Goal: Communication & Community: Connect with others

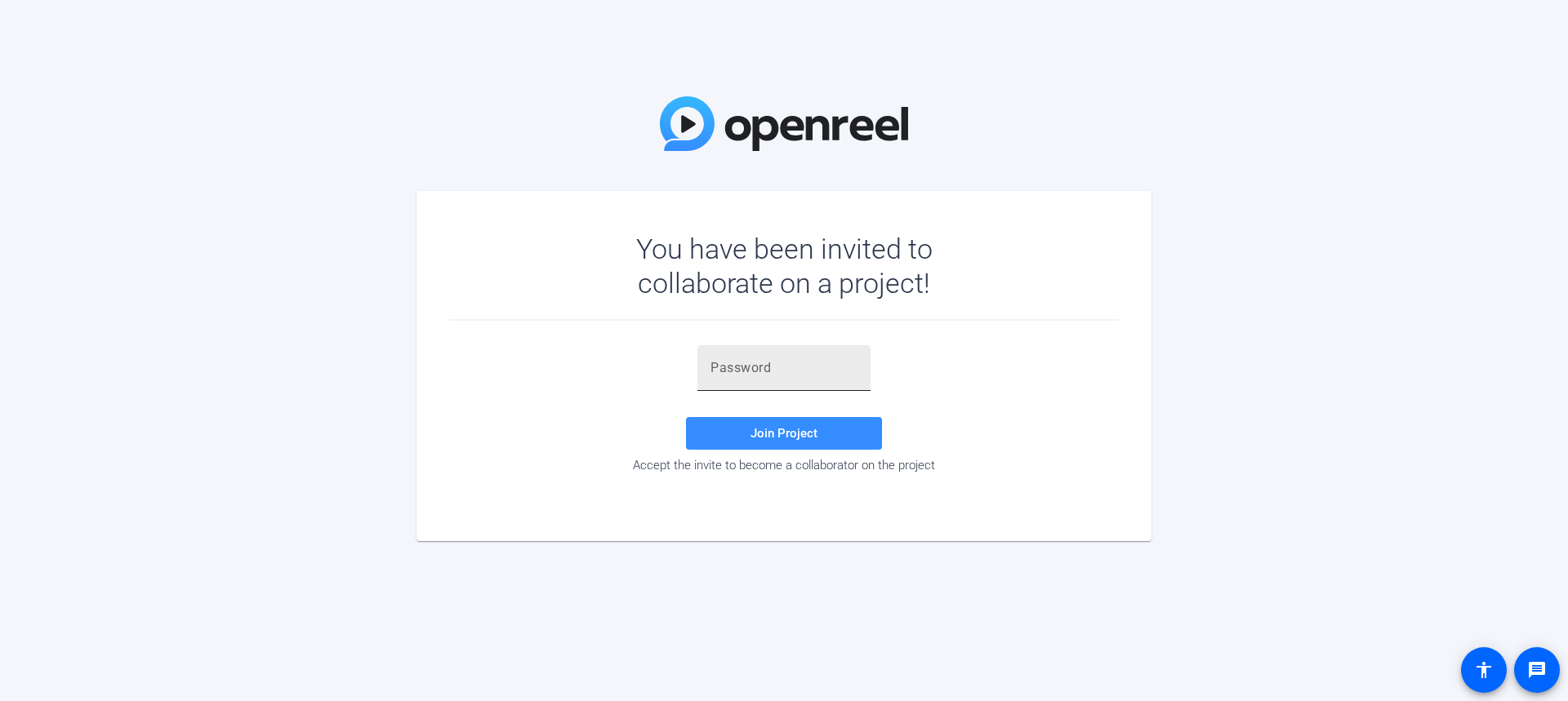
click at [759, 350] on div at bounding box center [784, 368] width 147 height 45
paste input "[PERSON_NAME]!5]="
type input "[PERSON_NAME]!5]="
click at [801, 425] on span at bounding box center [784, 433] width 196 height 39
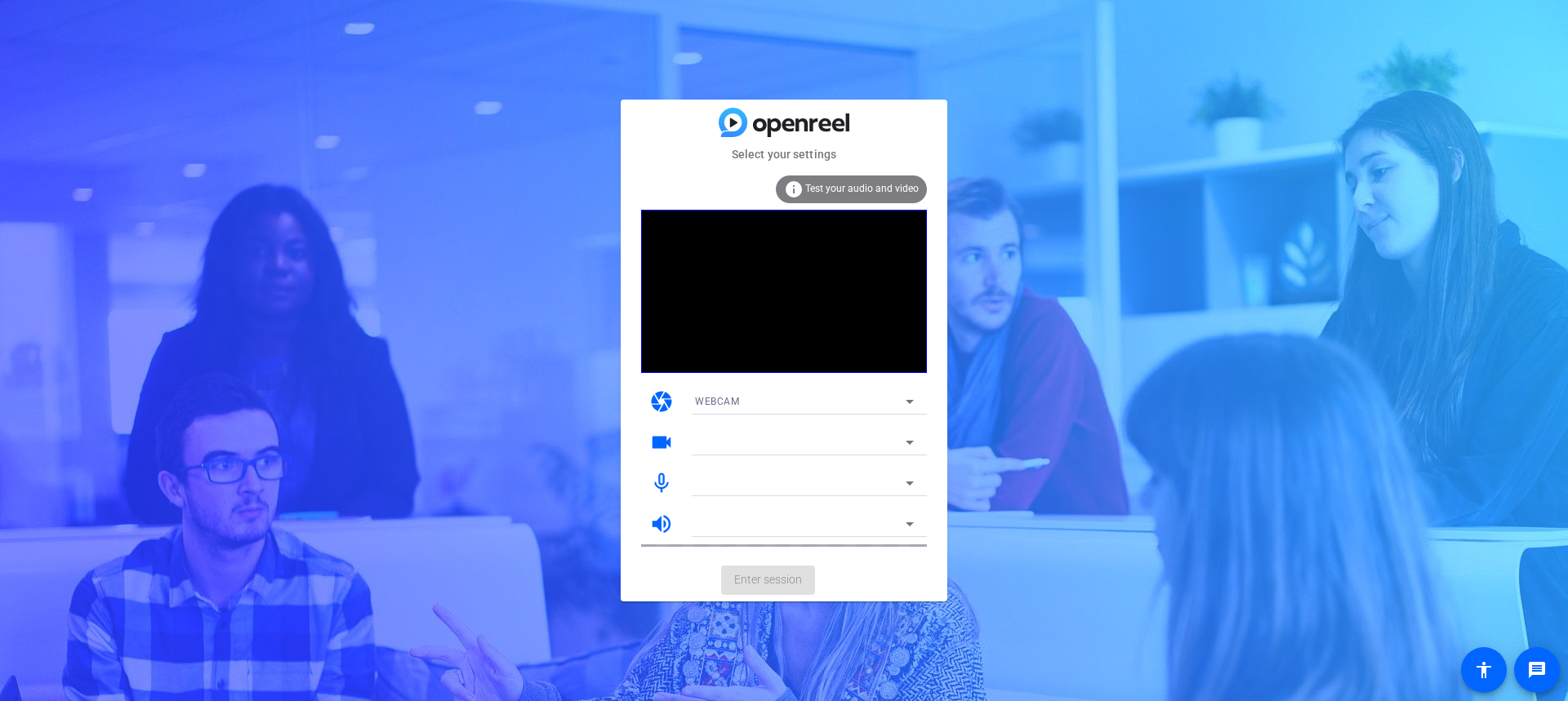
click at [910, 478] on icon at bounding box center [910, 483] width 20 height 20
click at [900, 484] on icon at bounding box center [910, 483] width 20 height 20
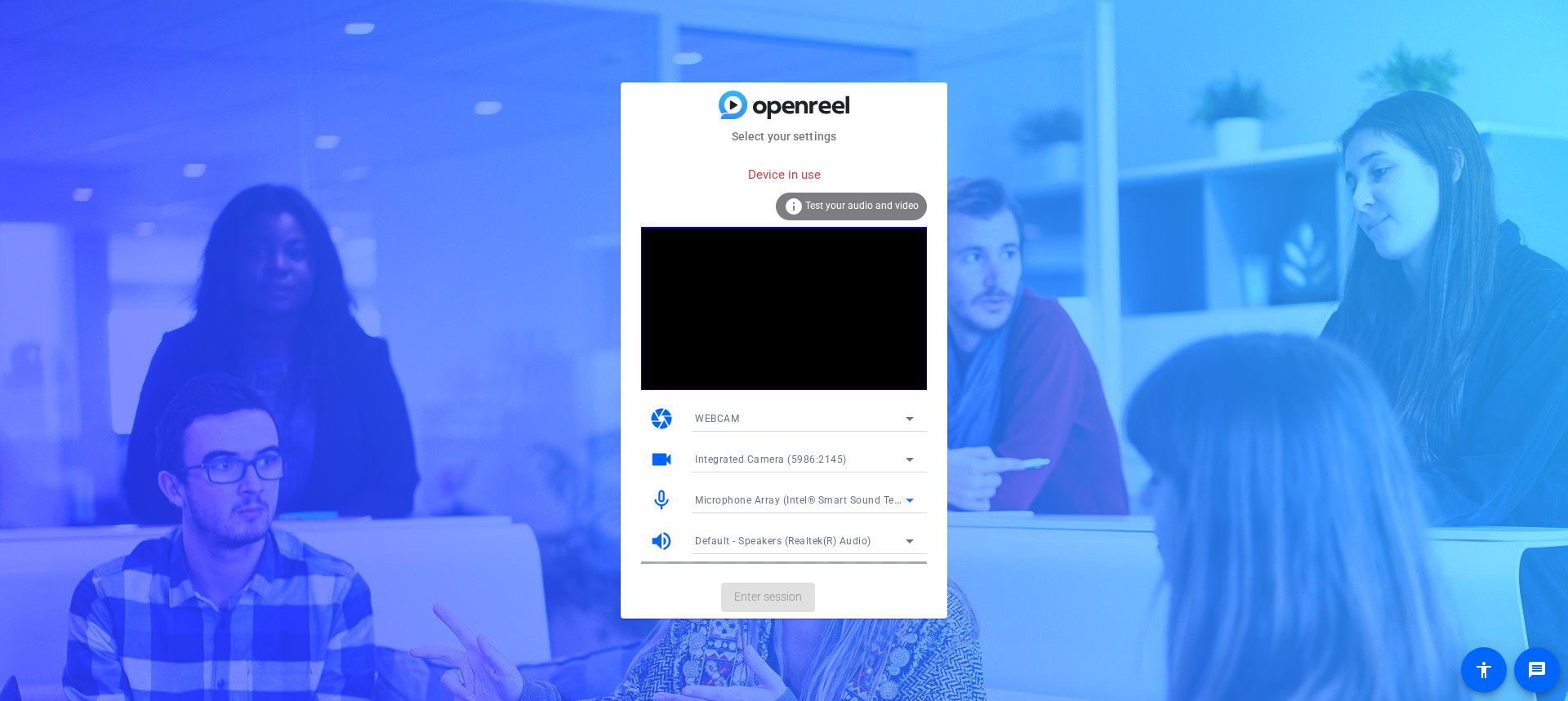
click at [910, 499] on icon at bounding box center [910, 500] width 20 height 20
click at [910, 499] on div at bounding box center [784, 350] width 1568 height 701
click at [1158, 469] on div "Select your settings Device in use info Test your audio and video camera WEBCAM…" at bounding box center [784, 350] width 1568 height 701
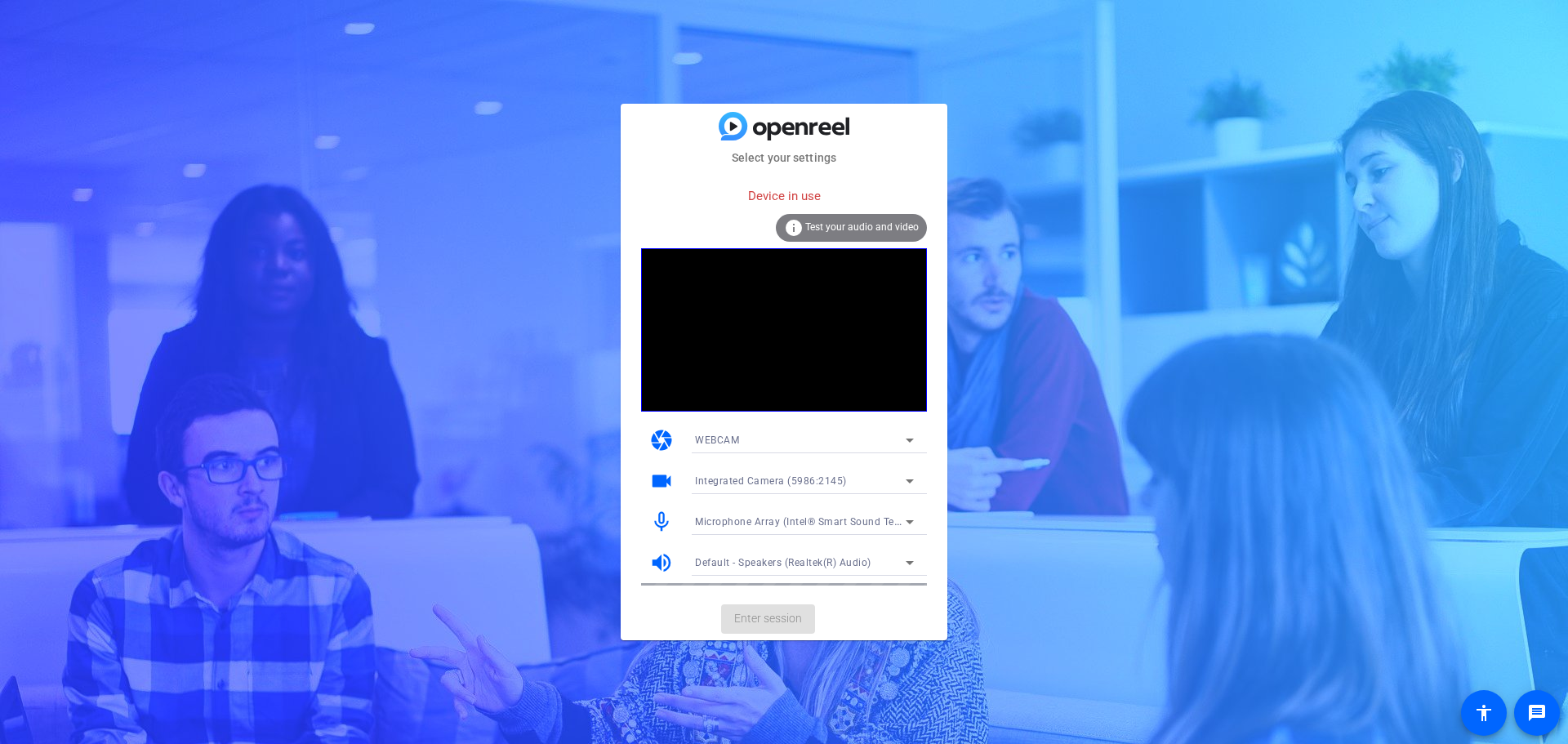
click at [777, 617] on mat-card-actions "Enter session" at bounding box center [784, 619] width 327 height 43
click at [889, 230] on span "Test your audio and video" at bounding box center [861, 227] width 114 height 12
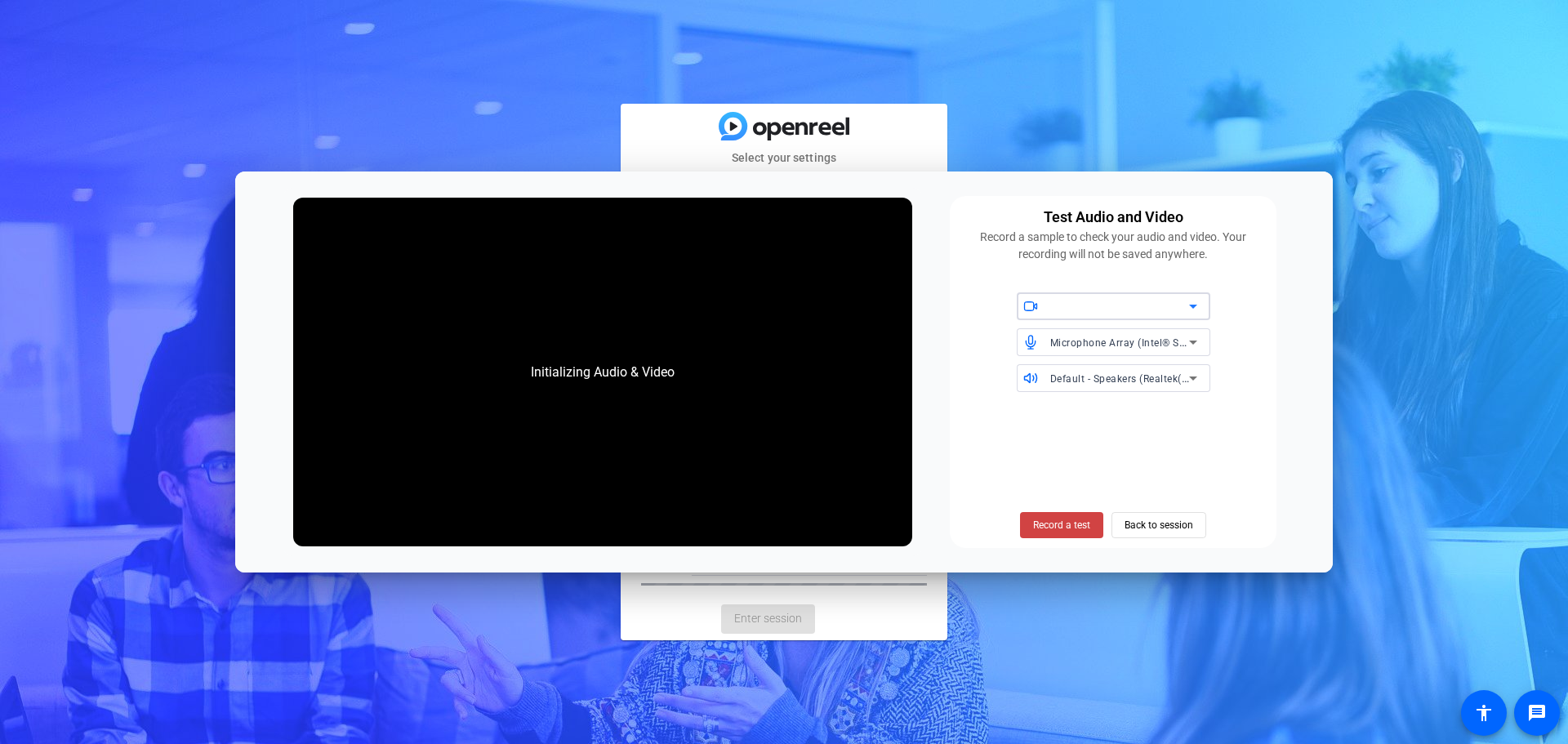
click at [1163, 304] on div at bounding box center [1119, 306] width 139 height 20
click at [1144, 331] on span "Integrated Camera (5986:2145)" at bounding box center [1104, 340] width 149 height 20
click at [1063, 521] on span "Record a test" at bounding box center [1061, 525] width 57 height 15
click at [1065, 525] on span "Record a test" at bounding box center [1061, 525] width 57 height 15
click at [1154, 529] on span "Back to session" at bounding box center [1159, 525] width 69 height 31
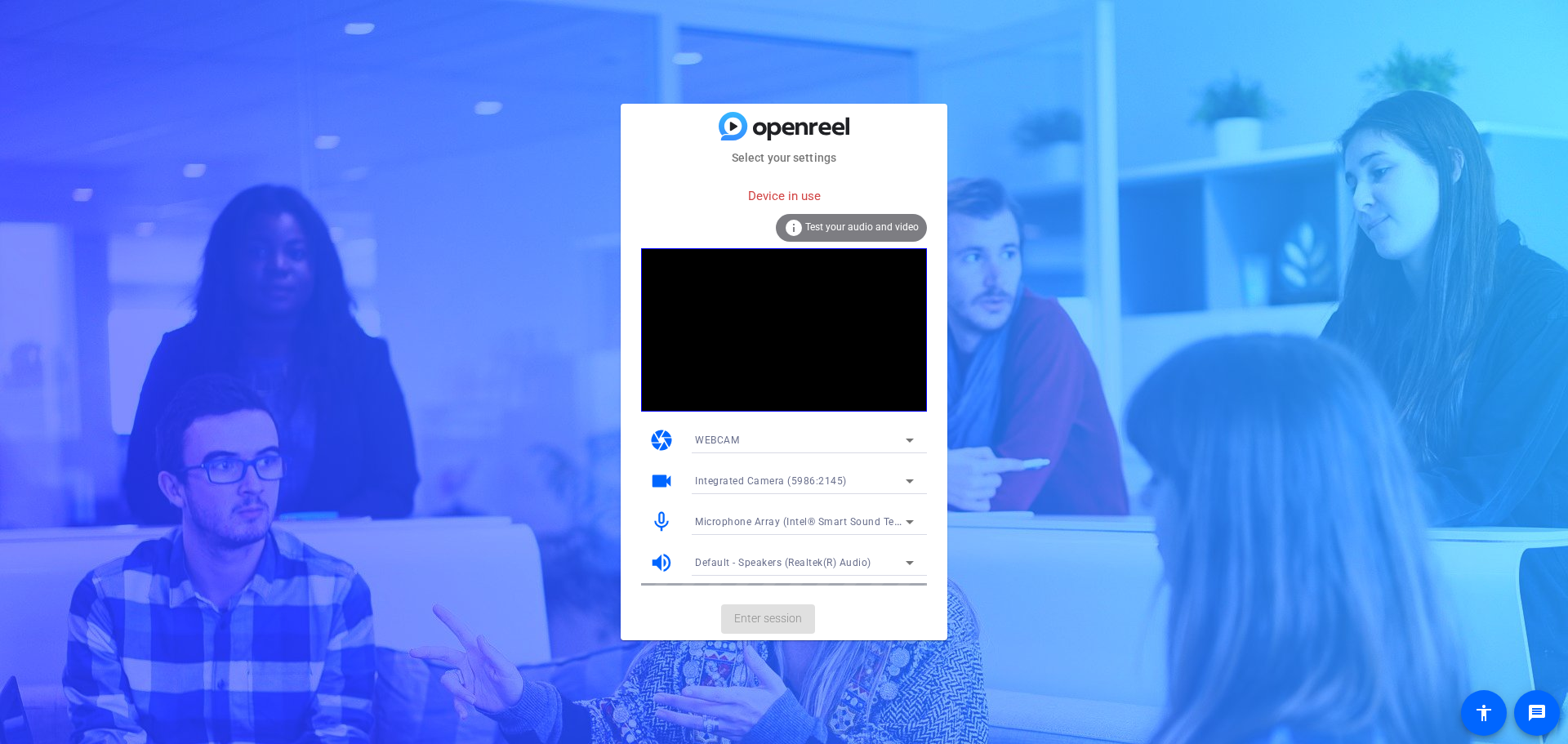
click at [757, 620] on mat-card-actions "Enter session" at bounding box center [784, 619] width 327 height 43
click at [830, 227] on span "Test your audio and video" at bounding box center [861, 227] width 114 height 12
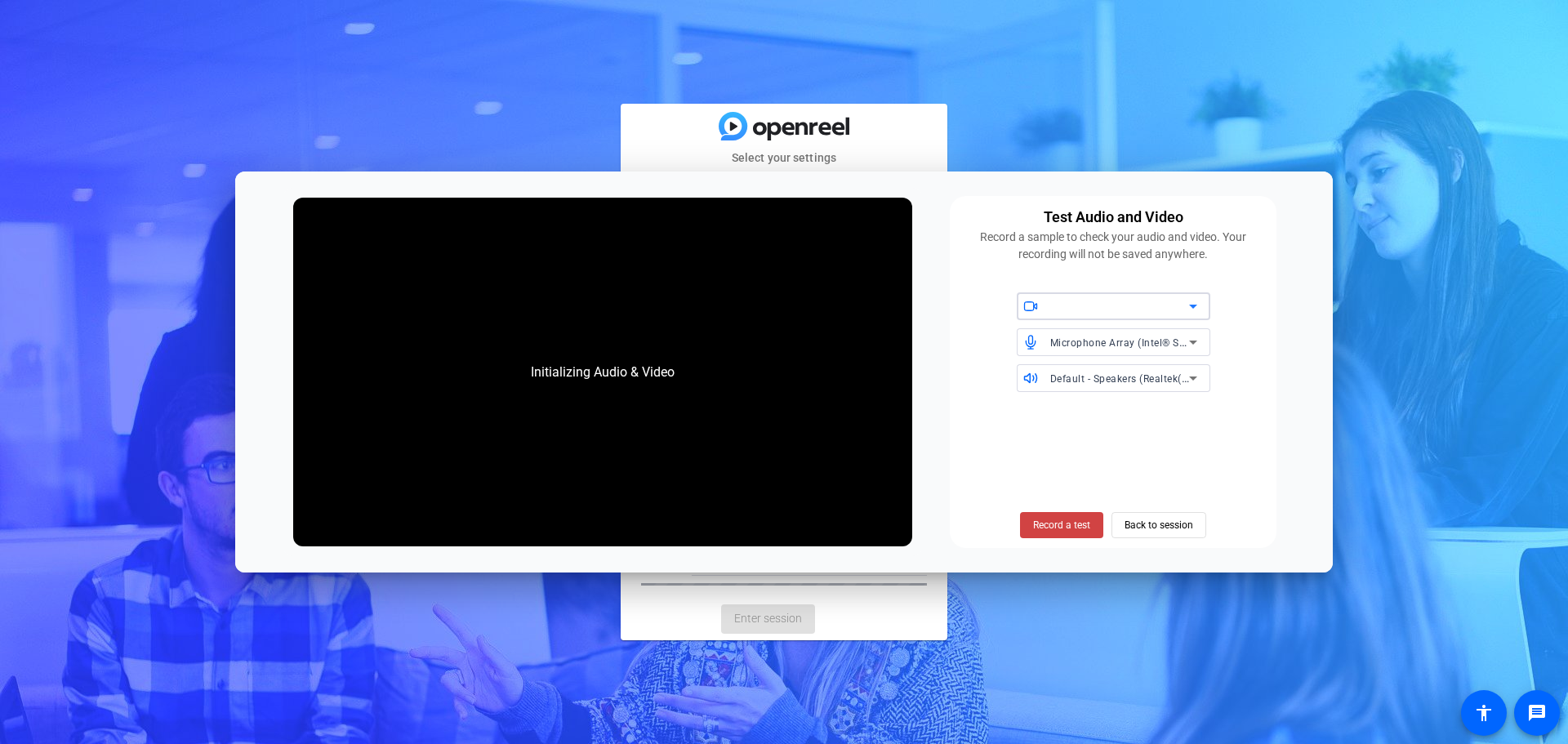
click at [1142, 303] on div at bounding box center [1119, 306] width 139 height 20
click at [1109, 338] on span "Integrated Camera (5986:2145)" at bounding box center [1104, 340] width 149 height 20
click at [1053, 526] on span "Record a test" at bounding box center [1061, 525] width 57 height 15
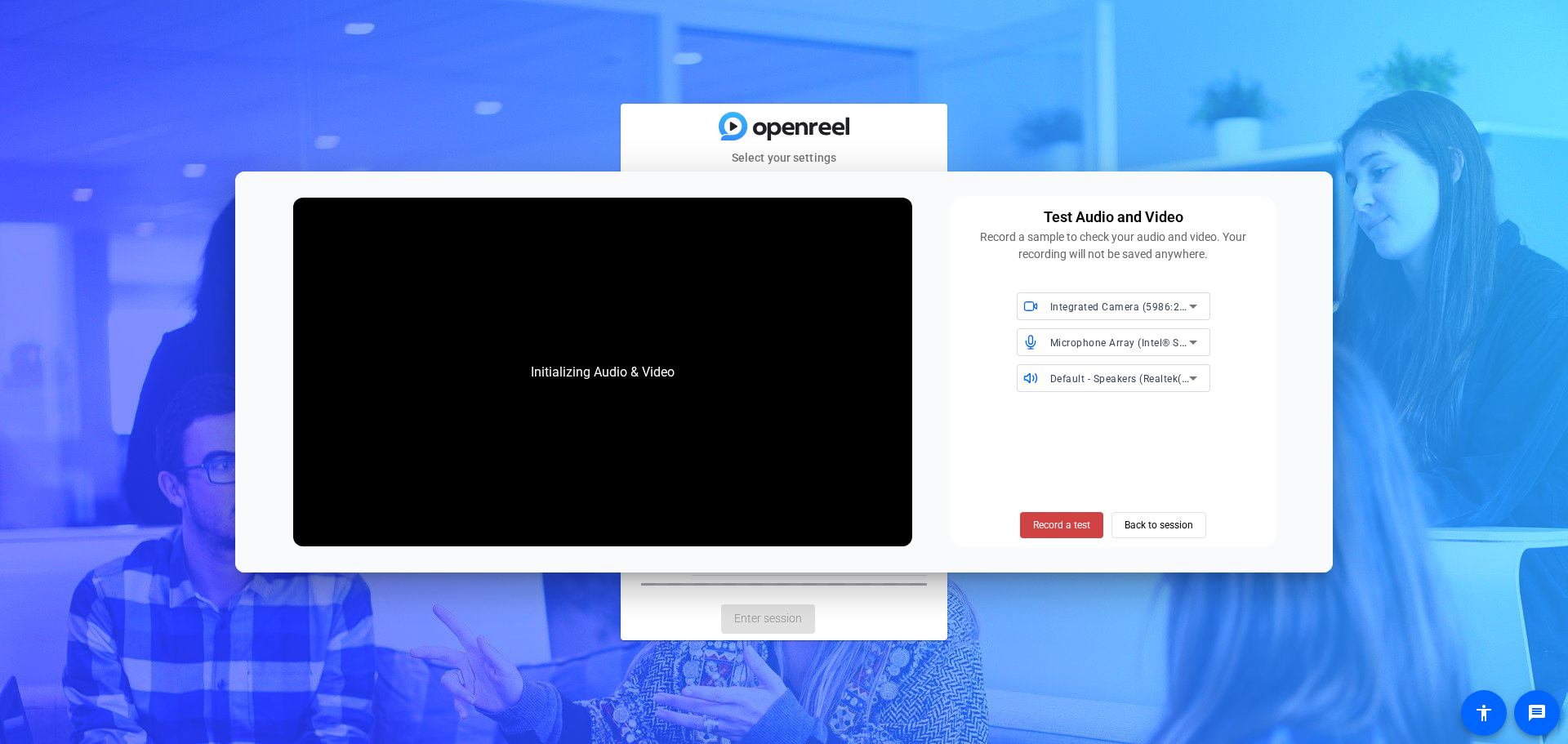
click at [594, 371] on div "Initializing Audio & Video" at bounding box center [602, 372] width 176 height 53
click at [1183, 522] on span "Back to session" at bounding box center [1159, 525] width 69 height 31
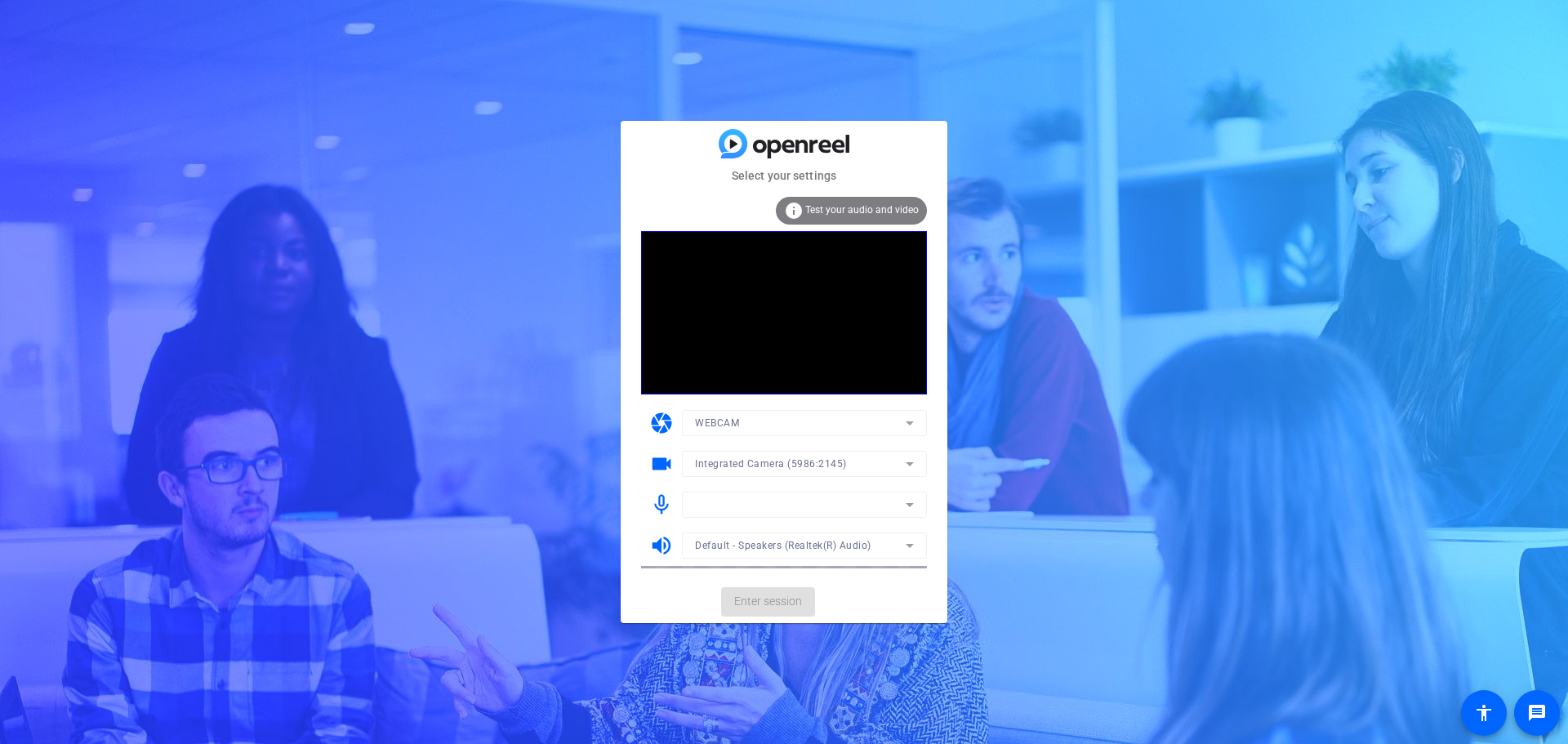
click at [1140, 491] on div "Select your settings info Test your audio and video camera WEBCAM videocam Inte…" at bounding box center [784, 372] width 1568 height 744
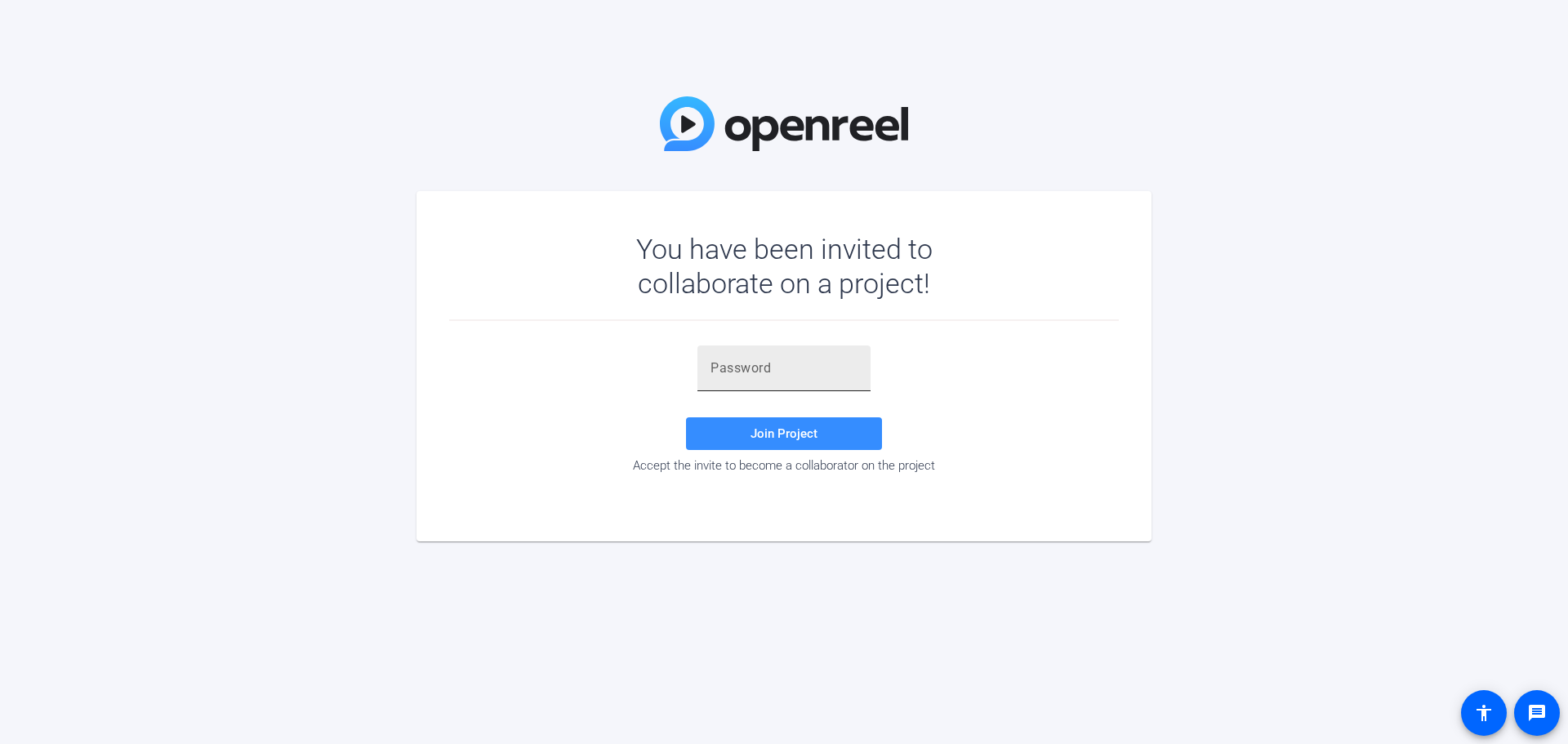
click at [726, 359] on input "text" at bounding box center [784, 369] width 147 height 20
paste input "[PERSON_NAME]!5]="
click at [765, 369] on input "[PERSON_NAME]!5]=" at bounding box center [784, 369] width 147 height 20
type input "[PERSON_NAME]!5]="
click at [772, 430] on span "Join Project" at bounding box center [784, 433] width 67 height 15
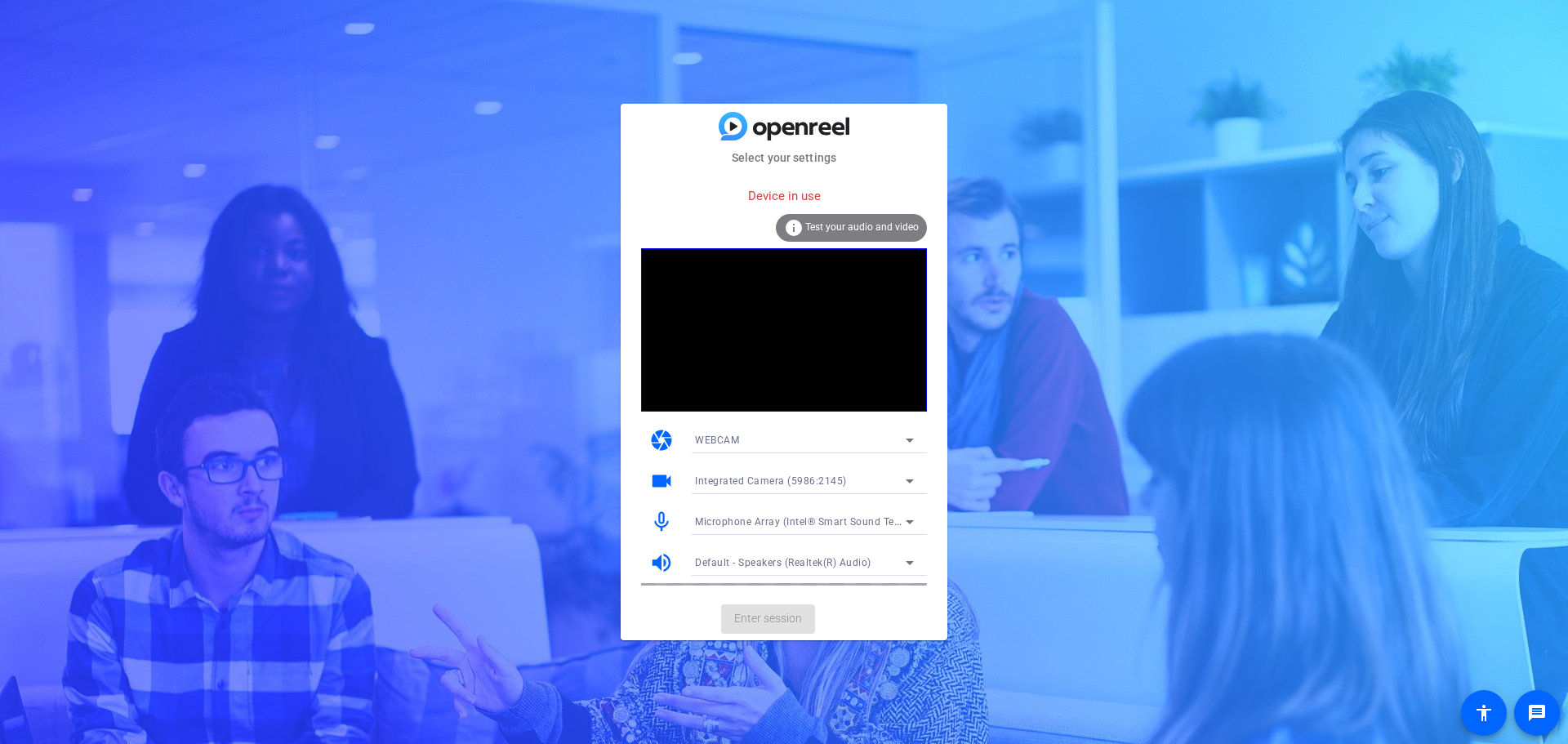
click at [781, 615] on mat-card-actions "Enter session" at bounding box center [784, 619] width 327 height 43
click at [790, 227] on mat-icon "info" at bounding box center [794, 228] width 20 height 20
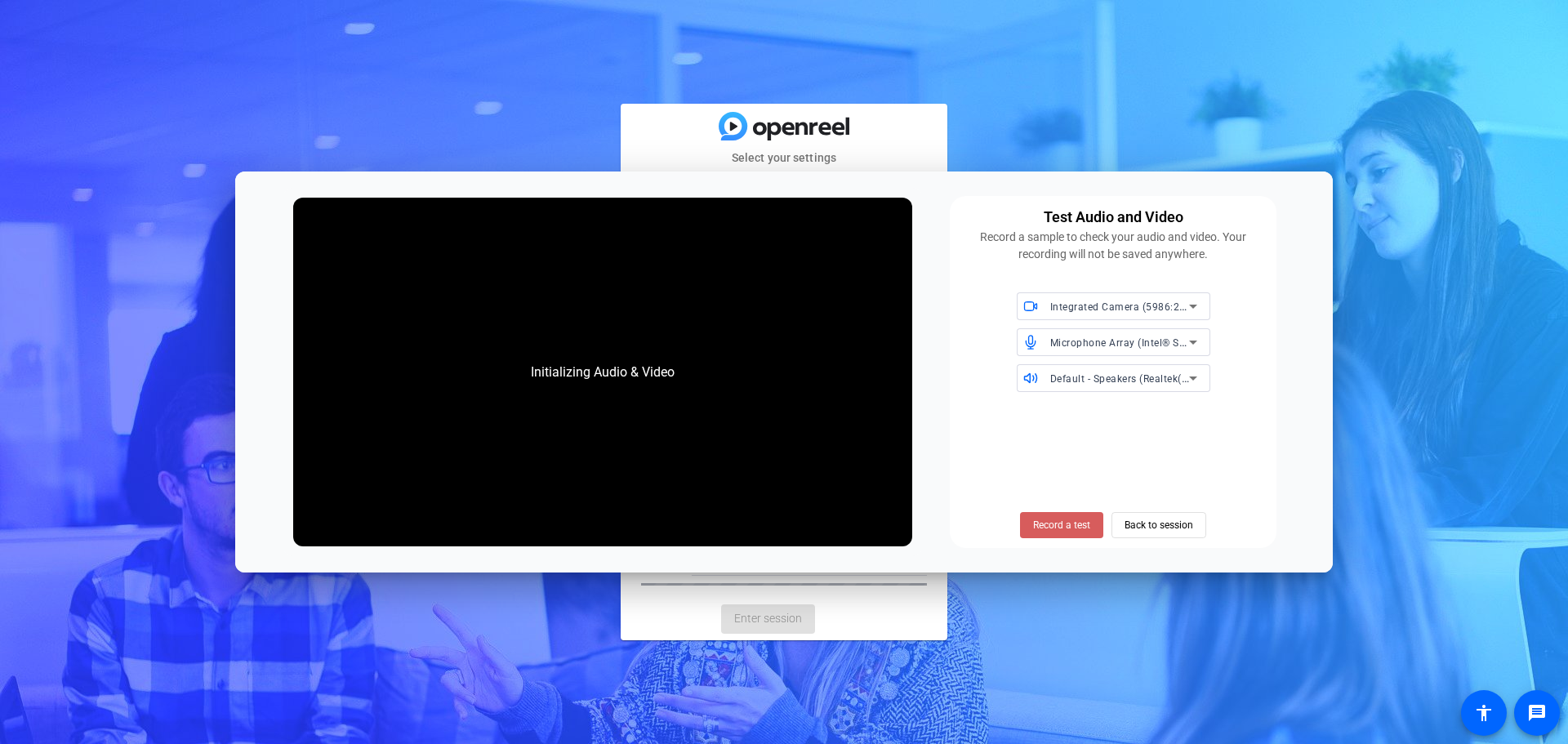
click at [1063, 528] on span "Record a test" at bounding box center [1061, 525] width 57 height 15
click at [1198, 527] on span at bounding box center [1158, 524] width 93 height 39
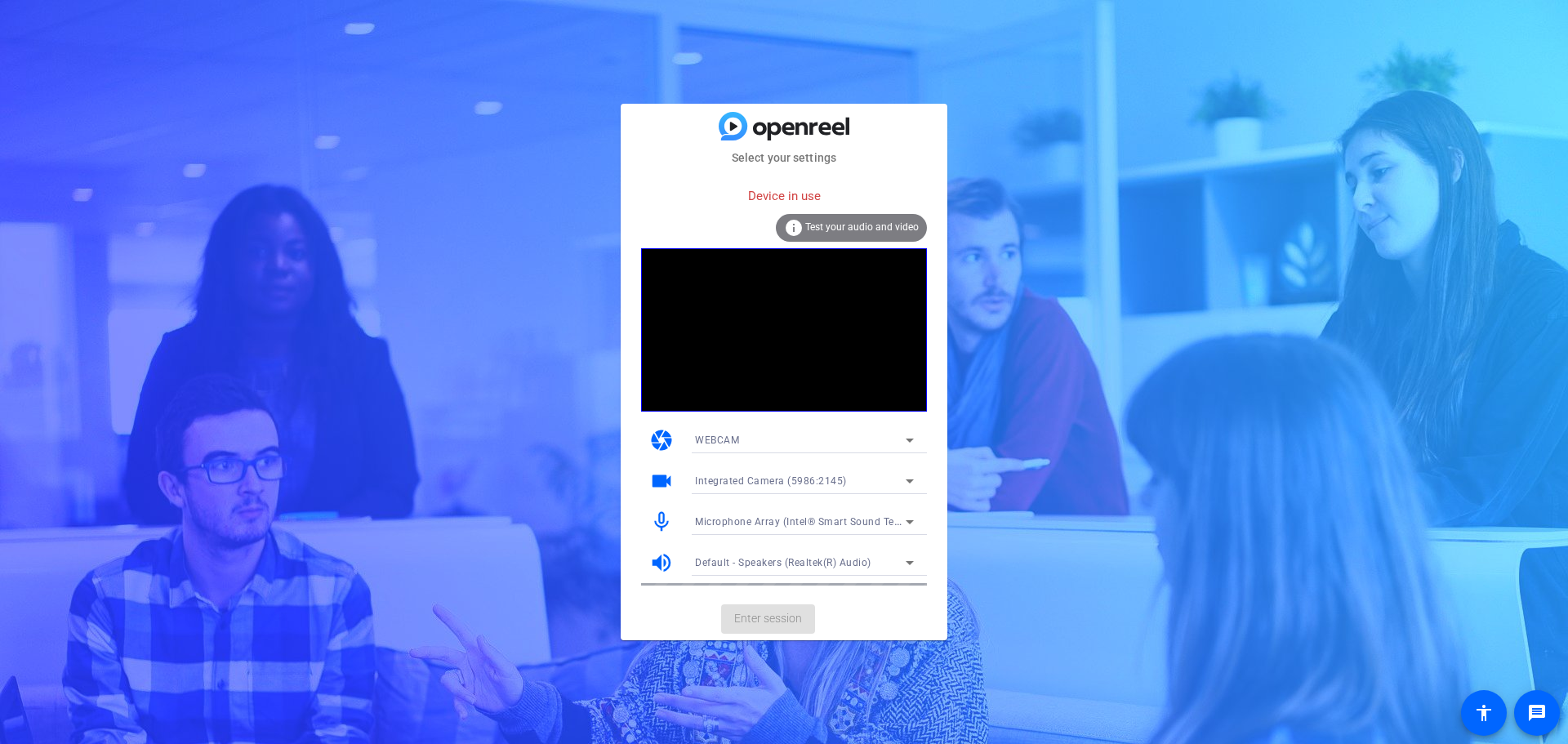
click at [871, 223] on span "Test your audio and video" at bounding box center [861, 227] width 114 height 12
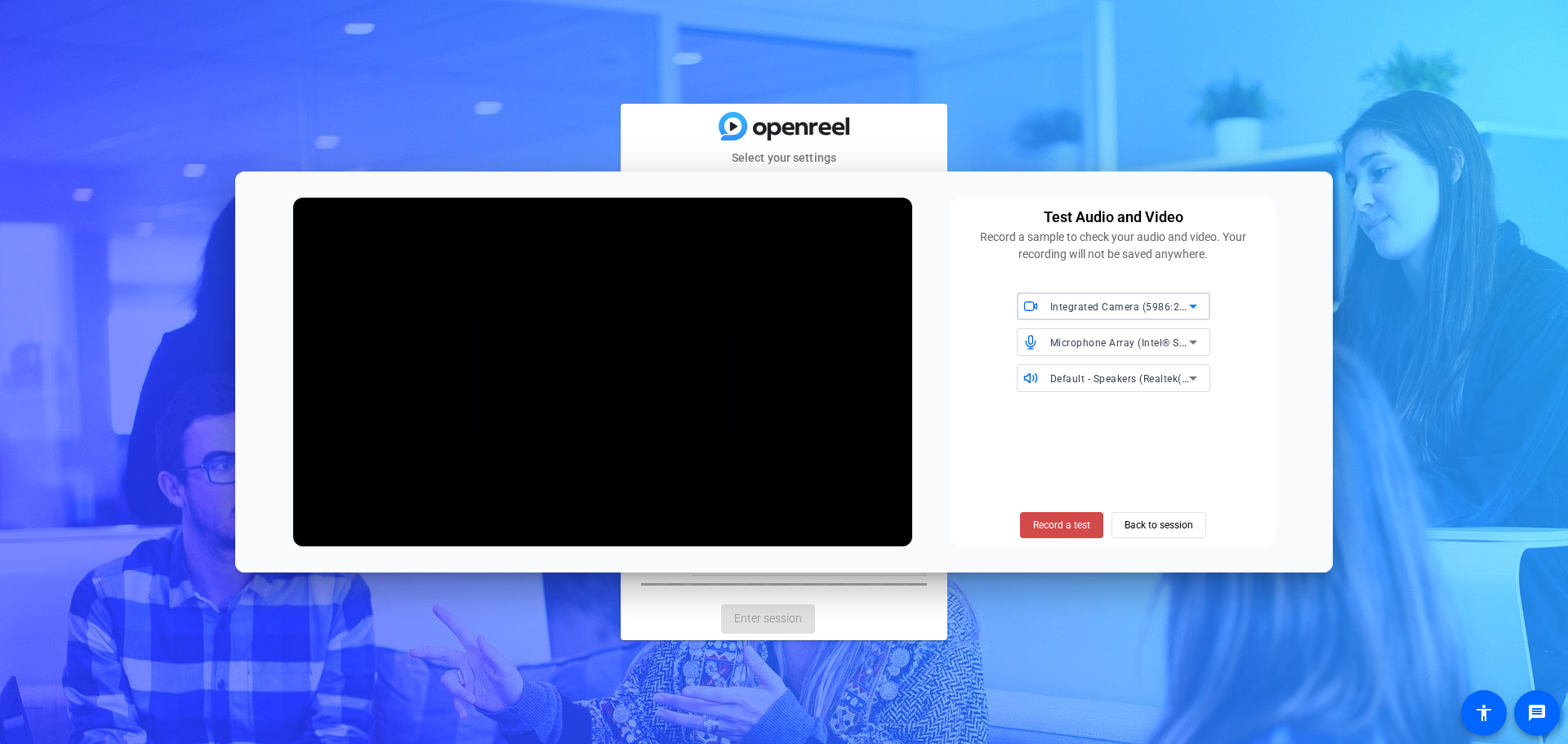
click at [1076, 526] on span "Record a test" at bounding box center [1061, 525] width 57 height 15
click at [1176, 529] on span "Back to session" at bounding box center [1159, 525] width 69 height 31
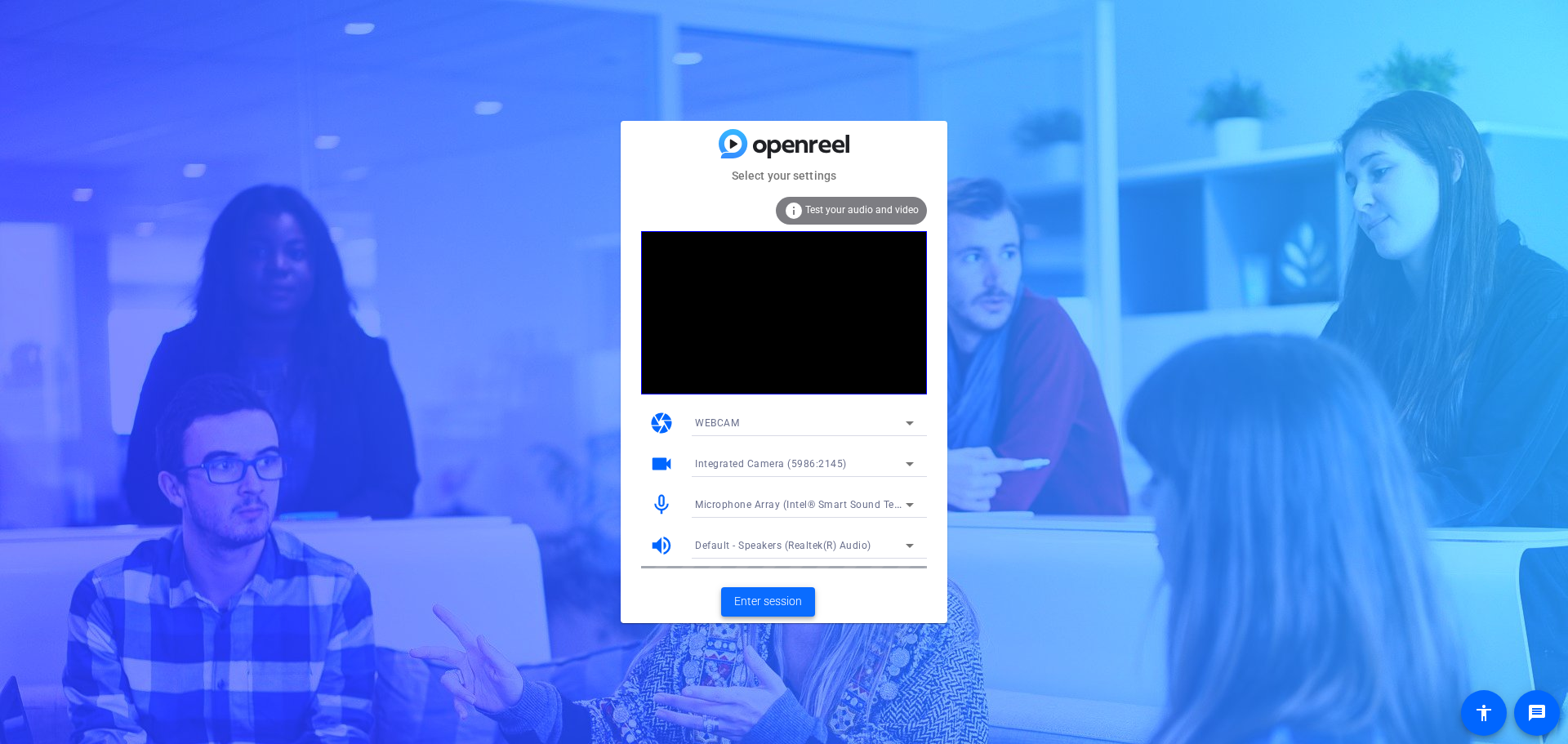
click at [773, 593] on span "Enter session" at bounding box center [768, 601] width 68 height 17
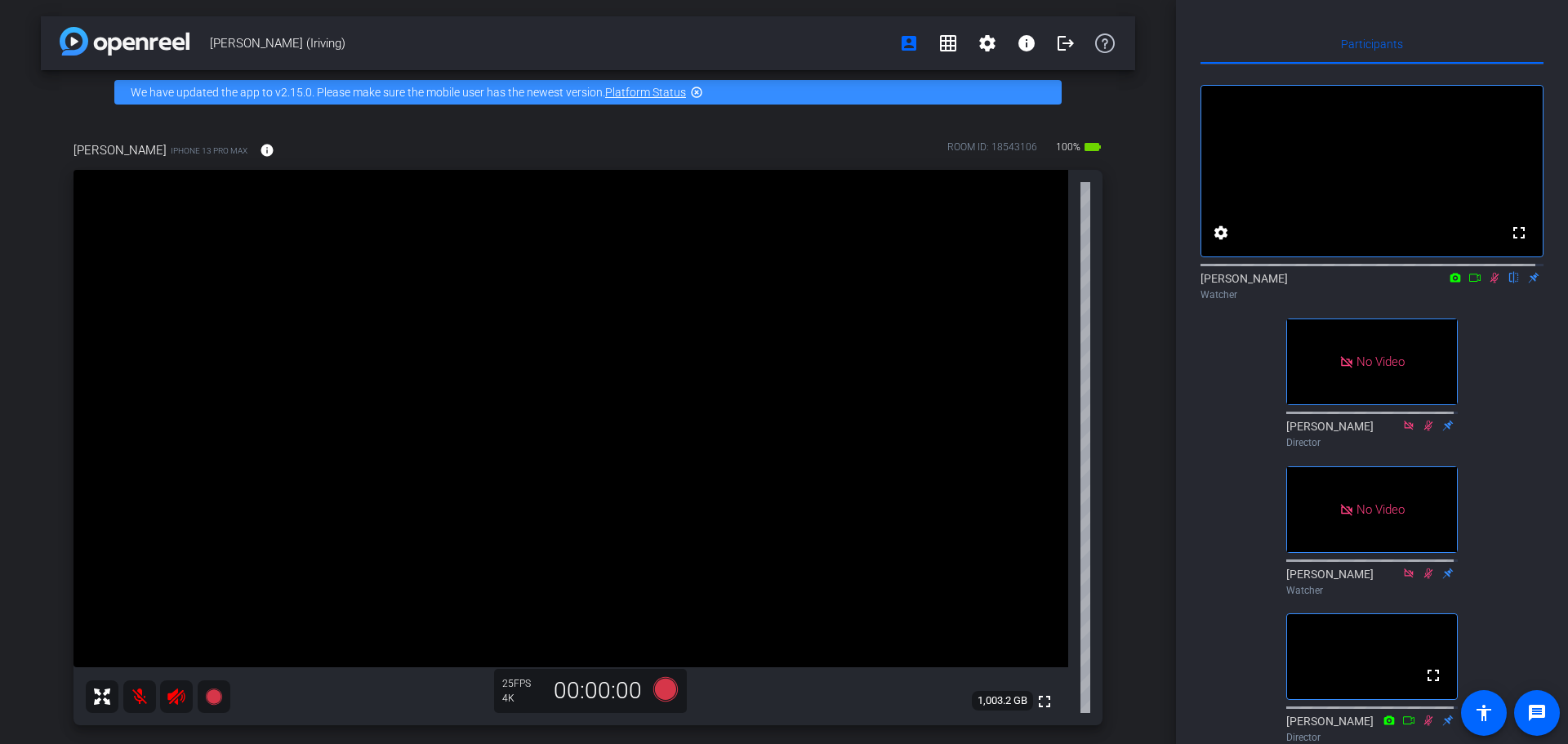
click at [1468, 283] on icon at bounding box center [1474, 277] width 13 height 12
click at [1489, 282] on icon at bounding box center [1494, 277] width 9 height 9
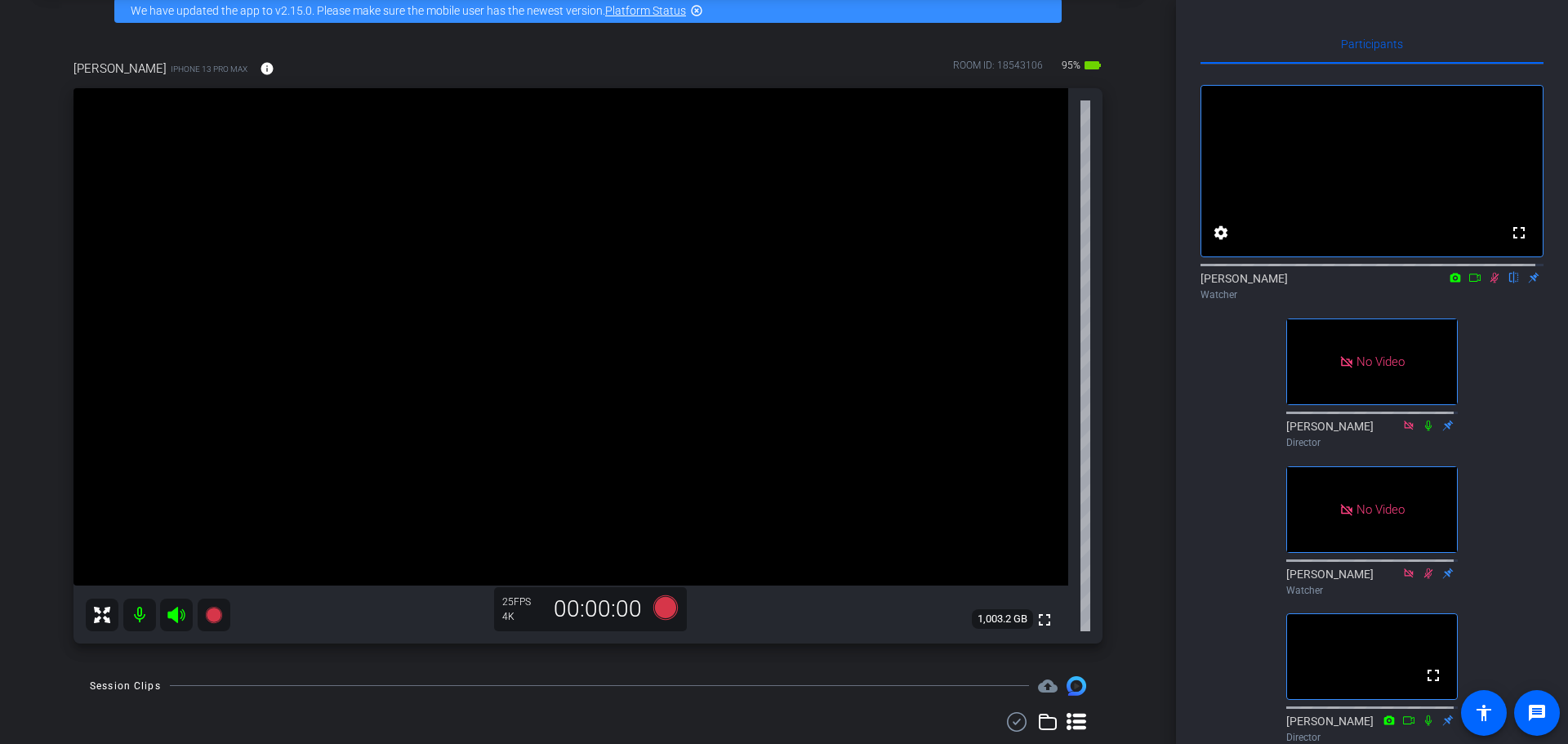
click at [1139, 512] on div "[PERSON_NAME] (Iriving) account_box grid_on settings info logout We have update…" at bounding box center [588, 290] width 1176 height 744
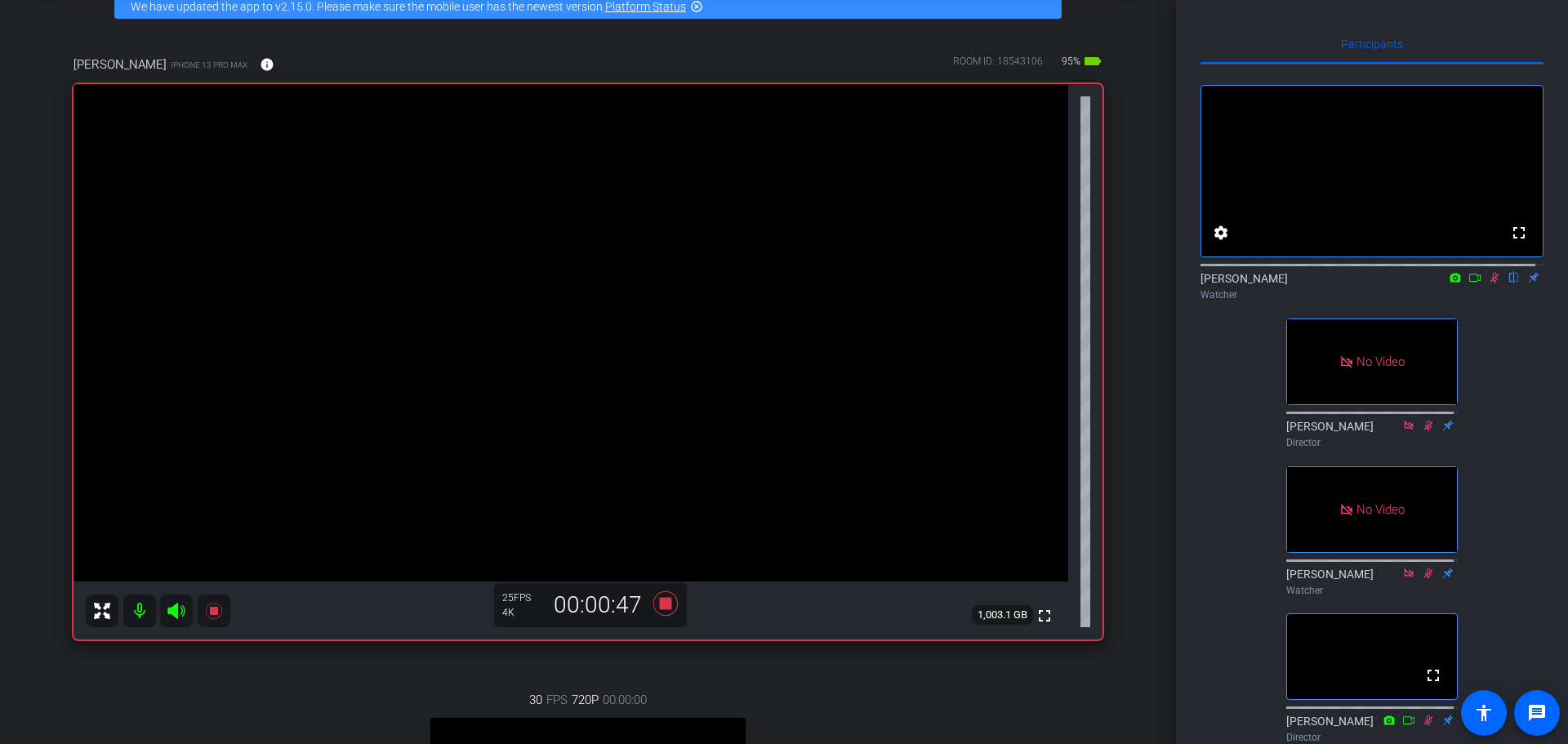
scroll to position [82, 0]
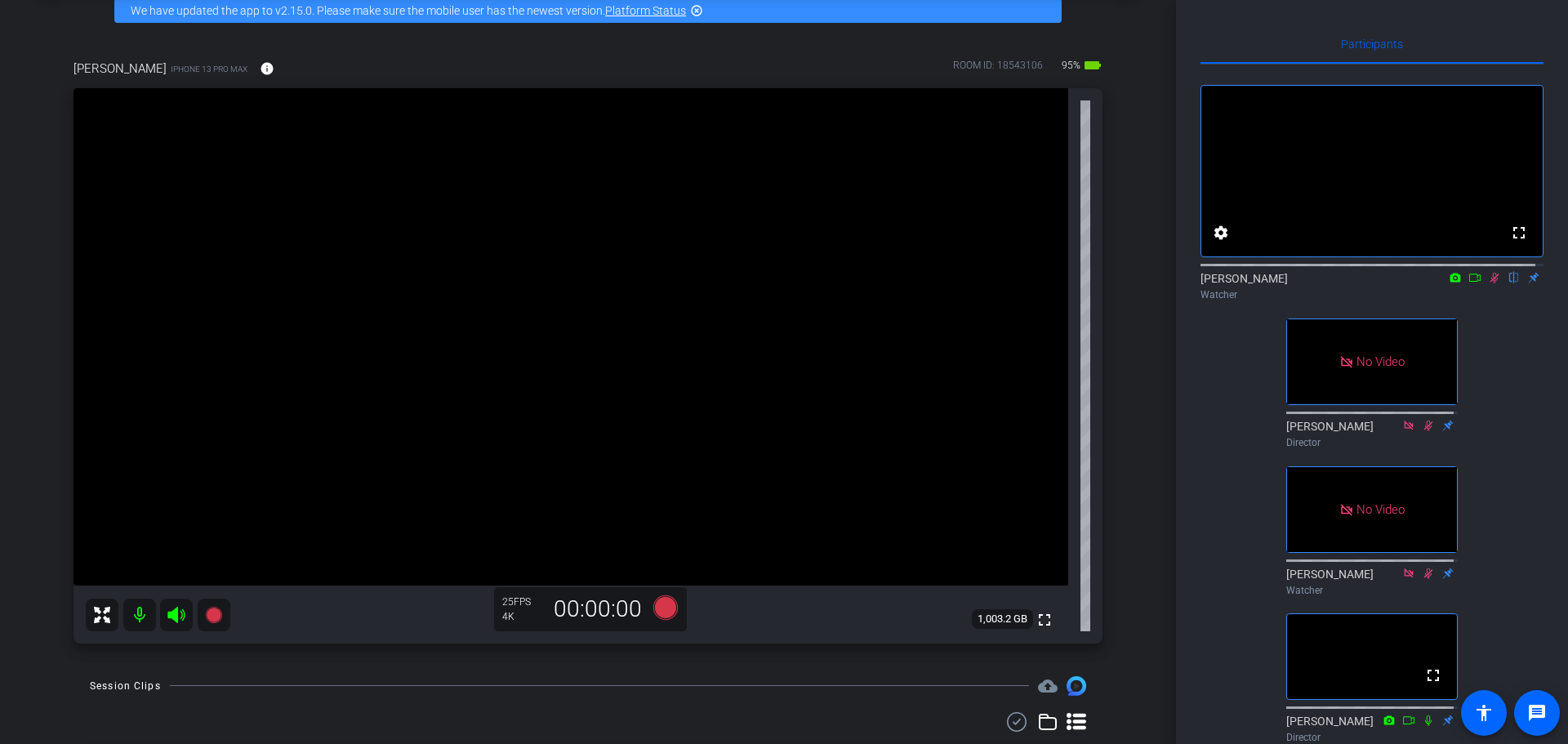
click at [1490, 283] on icon at bounding box center [1494, 277] width 13 height 12
click at [1488, 283] on icon at bounding box center [1494, 277] width 13 height 12
click at [1127, 521] on div "[PERSON_NAME] (Iriving) account_box grid_on settings info logout We have update…" at bounding box center [588, 290] width 1176 height 744
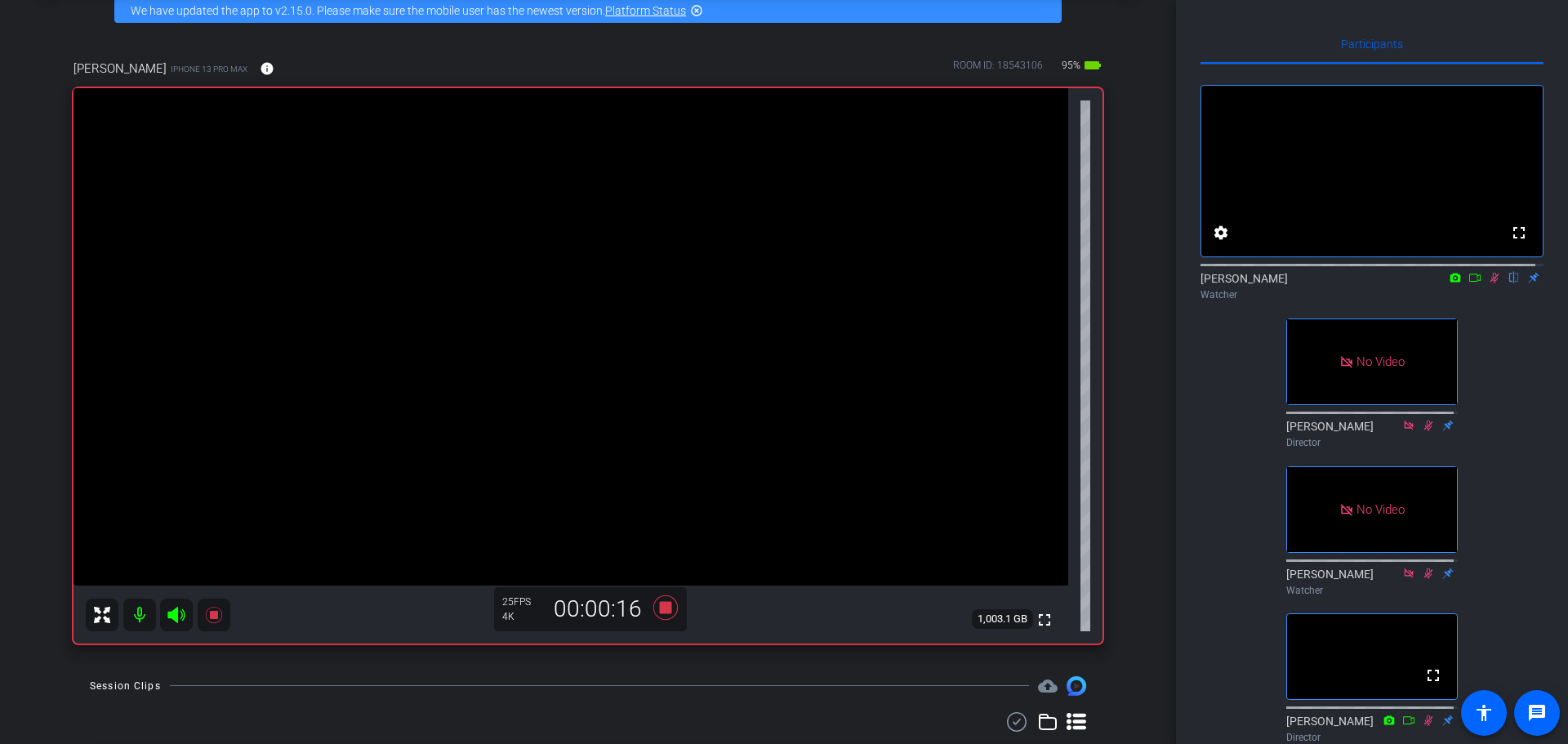
click at [1139, 571] on div "[PERSON_NAME] (Iriving) account_box grid_on settings info logout We have update…" at bounding box center [588, 290] width 1176 height 744
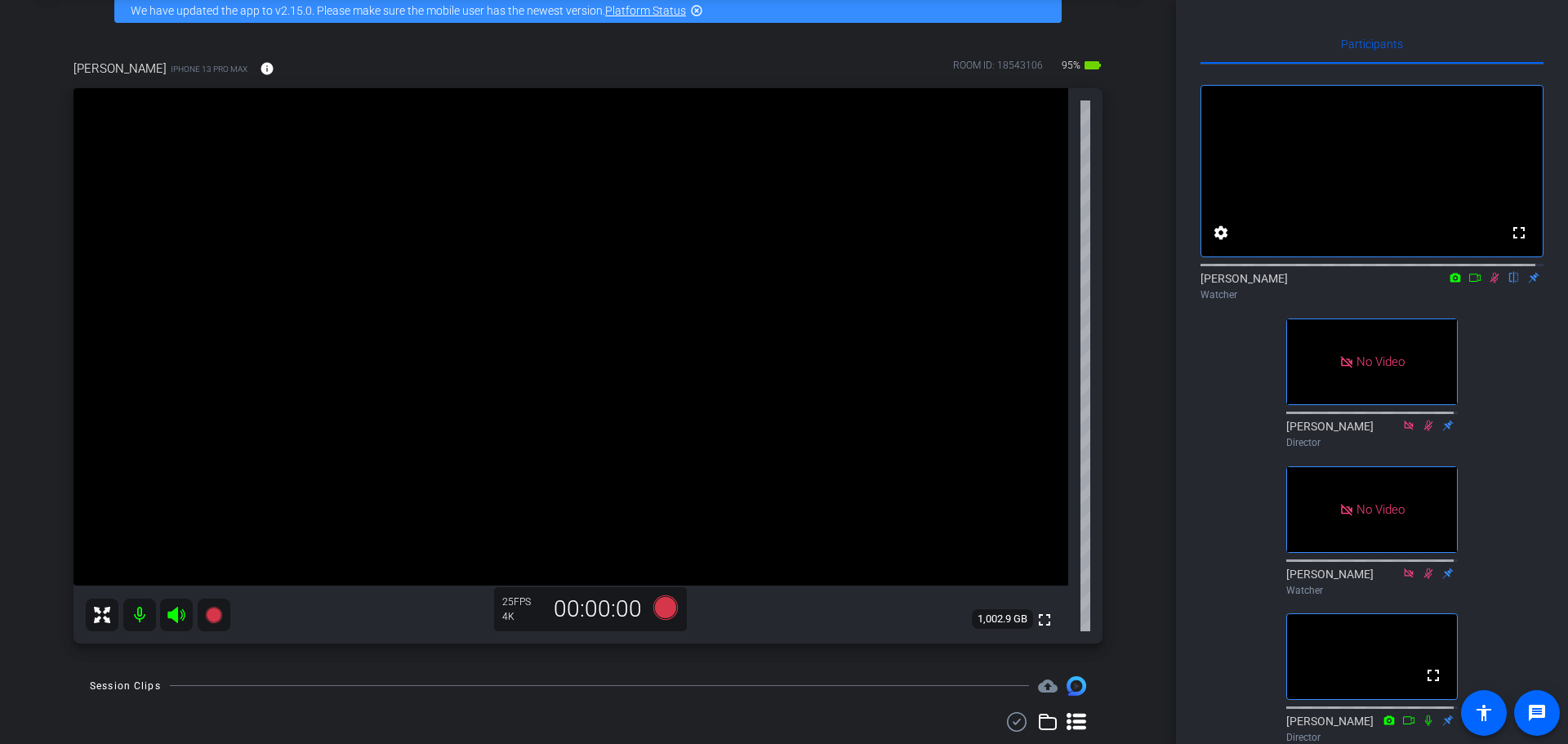
click at [1488, 283] on icon at bounding box center [1494, 277] width 13 height 12
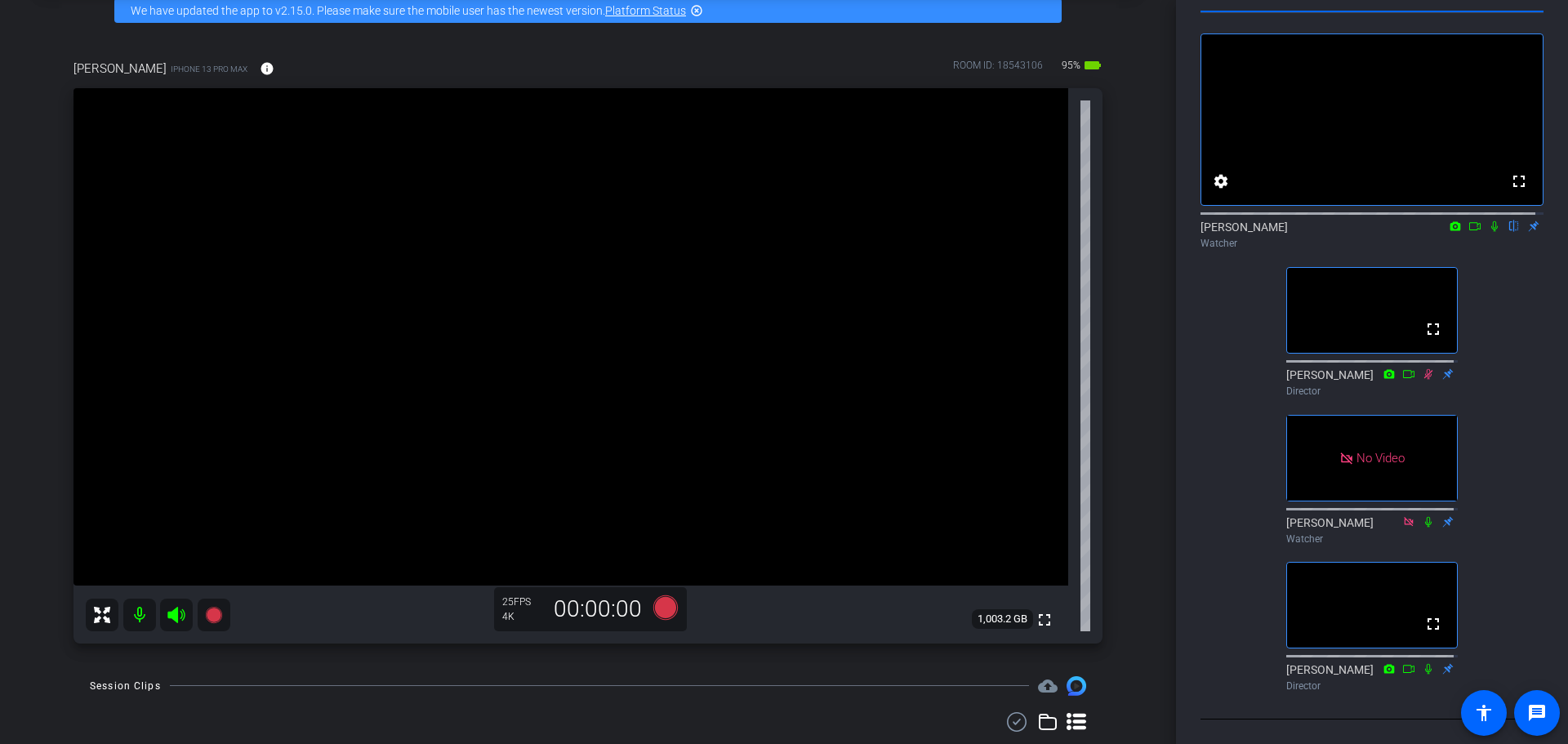
scroll to position [0, 0]
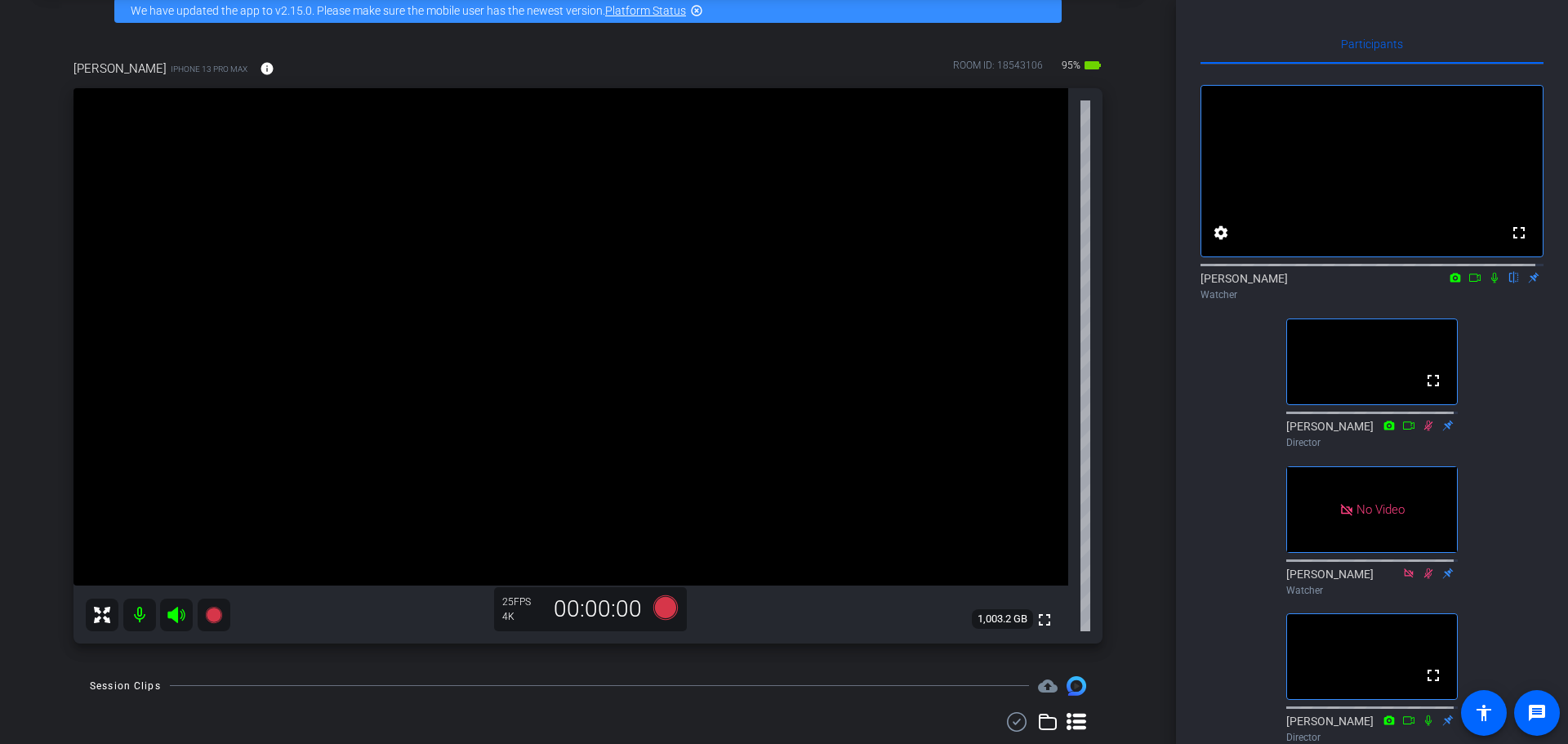
click at [1488, 283] on icon at bounding box center [1494, 277] width 13 height 12
click at [1490, 283] on icon at bounding box center [1494, 278] width 9 height 11
click at [1489, 283] on icon at bounding box center [1494, 277] width 13 height 12
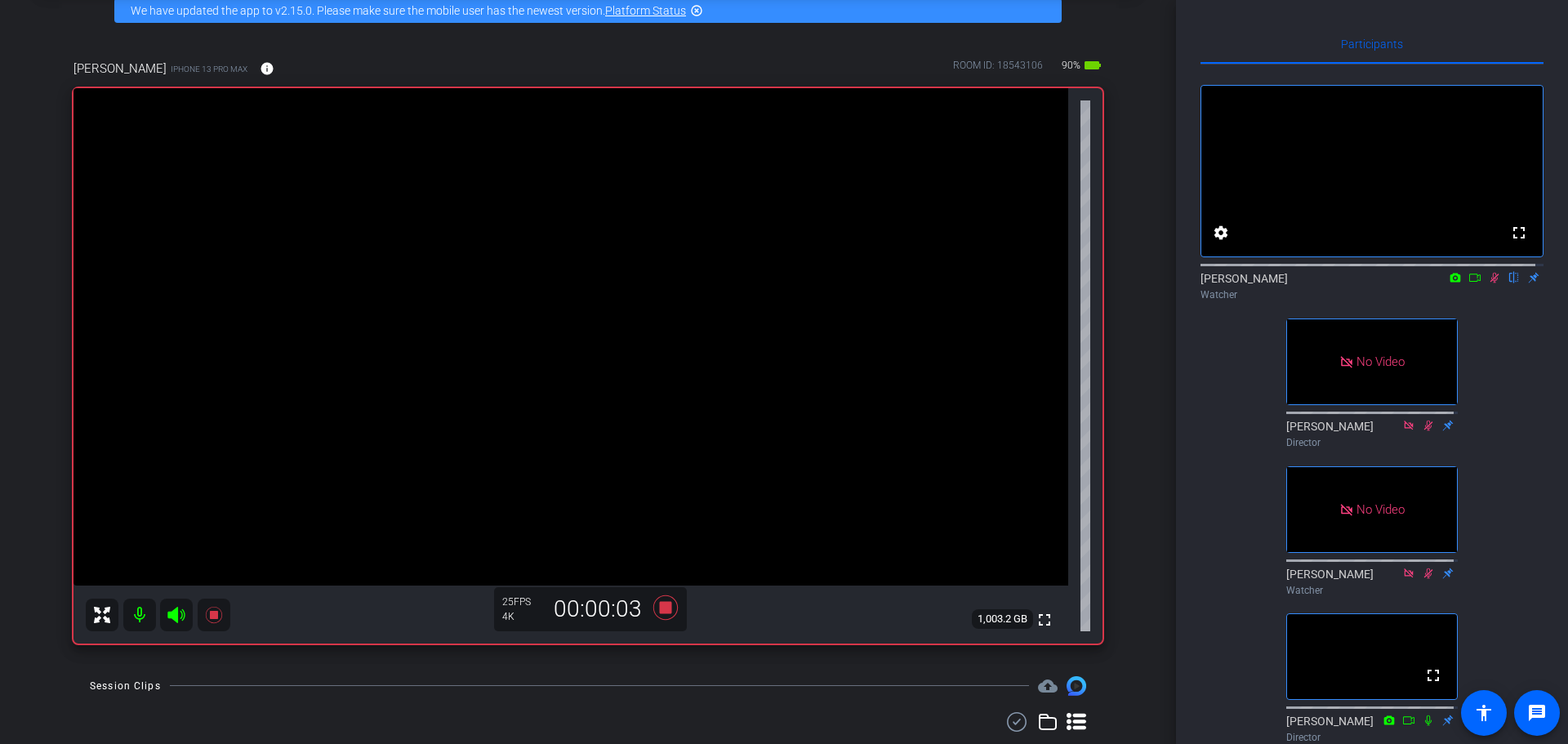
click at [1116, 491] on div "[PERSON_NAME] iPhone 13 Pro Max info ROOM ID: 18543106 90% battery_std fullscre…" at bounding box center [588, 346] width 1094 height 627
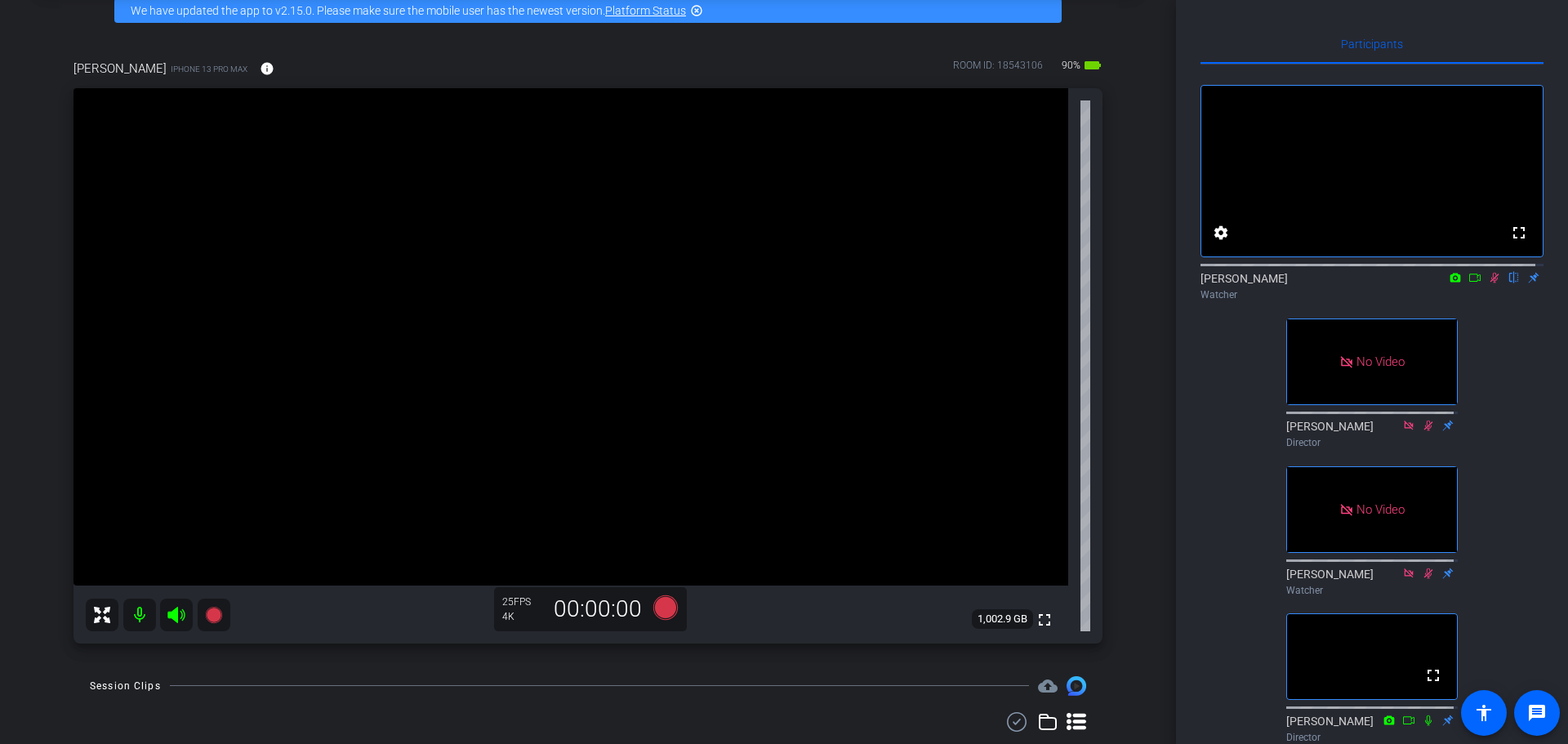
click at [1488, 283] on icon at bounding box center [1494, 277] width 13 height 12
click at [1491, 283] on icon at bounding box center [1494, 278] width 6 height 11
click at [1490, 283] on icon at bounding box center [1494, 278] width 9 height 11
click at [1491, 283] on icon at bounding box center [1494, 278] width 6 height 11
click at [1132, 640] on div "[PERSON_NAME] (Iriving) account_box grid_on settings info logout We have update…" at bounding box center [588, 290] width 1176 height 744
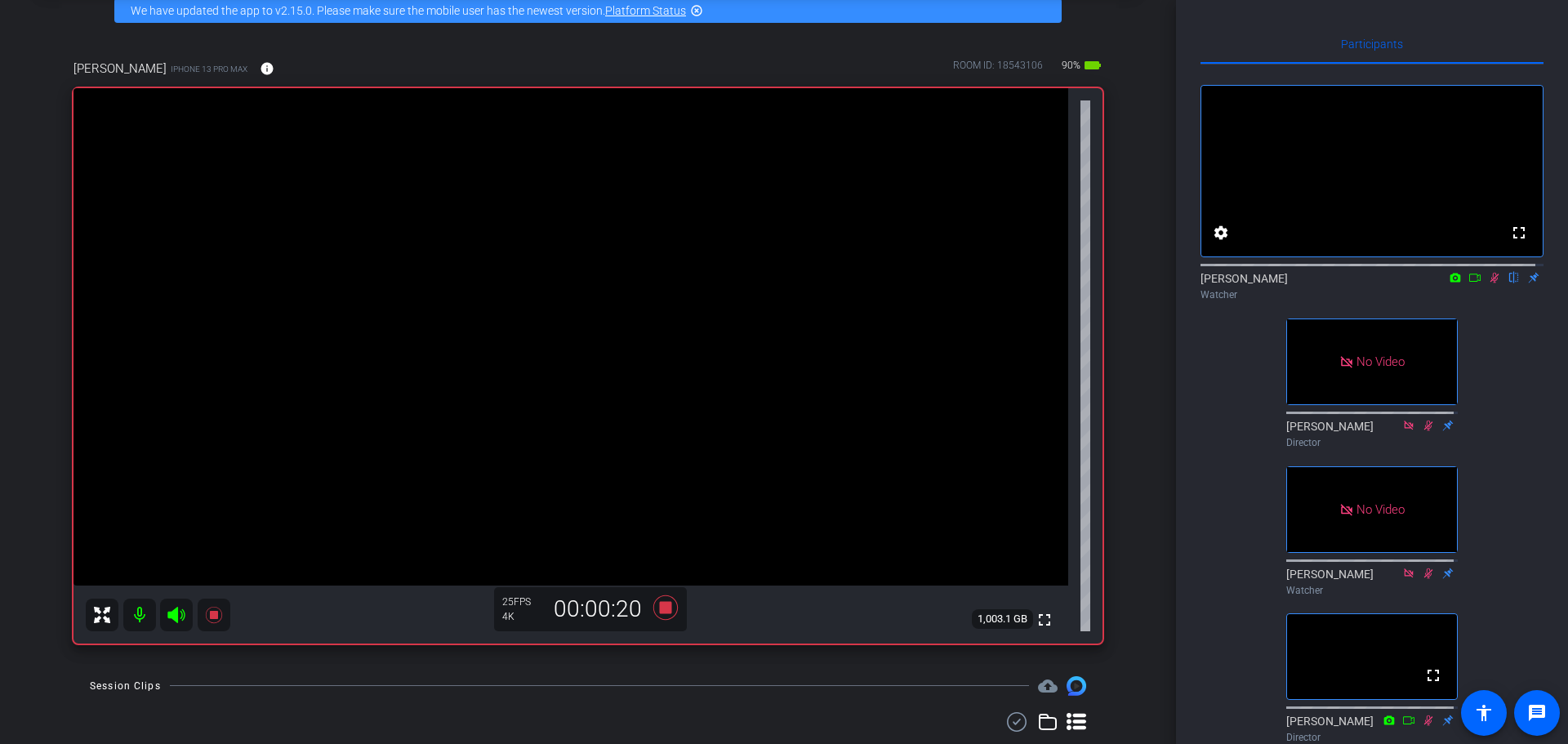
click at [1123, 154] on div "[PERSON_NAME] iPhone 13 Pro Max info ROOM ID: 18543106 90% battery_std fullscre…" at bounding box center [588, 346] width 1094 height 627
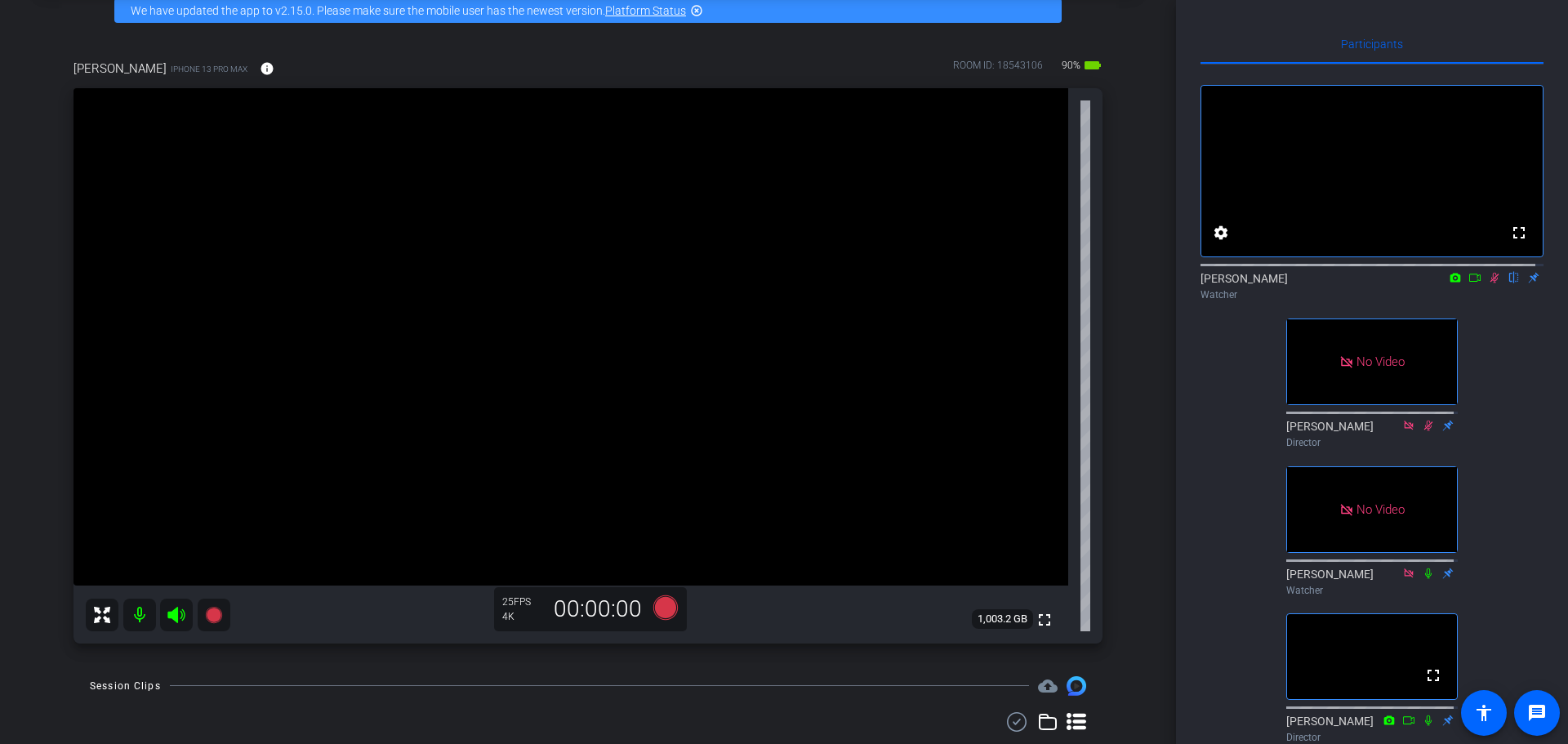
click at [1494, 427] on div "fullscreen settings [PERSON_NAME] flip Watcher No Video [PERSON_NAME] Director …" at bounding box center [1372, 407] width 343 height 685
click at [1490, 283] on icon at bounding box center [1494, 278] width 9 height 11
